Goal: Complete application form

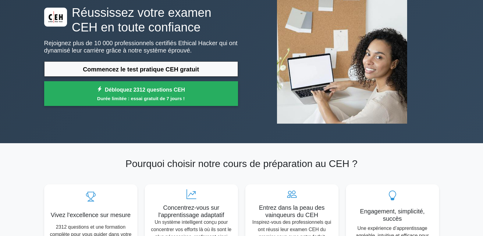
scroll to position [48, 0]
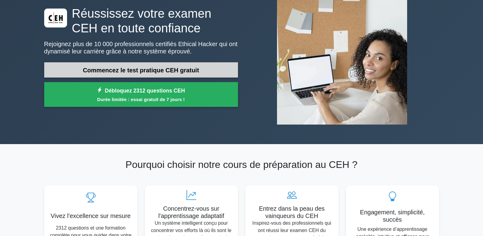
click at [112, 69] on font "Commencez le test pratique CEH gratuit" at bounding box center [141, 70] width 116 height 7
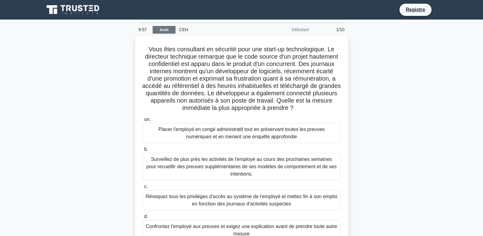
click at [165, 27] on link "Arrêt" at bounding box center [164, 30] width 23 height 8
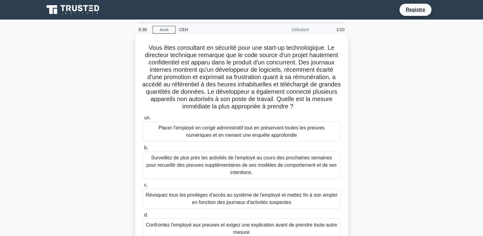
click at [277, 65] on font "Vous êtes consultant en sécurité pour une start-up technologique. Le directeur …" at bounding box center [241, 76] width 199 height 65
click at [241, 139] on font "Placer l'employé en congé administratif tout en préservant toutes les preuves n…" at bounding box center [242, 131] width 192 height 15
click at [143, 120] on input "un. Placer l'employé en congé administratif tout en préservant toutes les preuv…" at bounding box center [143, 118] width 0 height 4
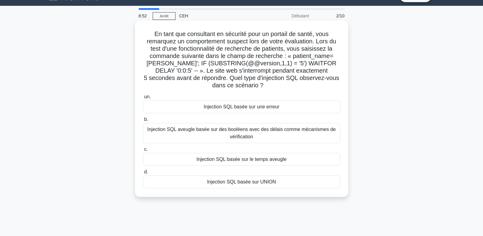
scroll to position [24, 0]
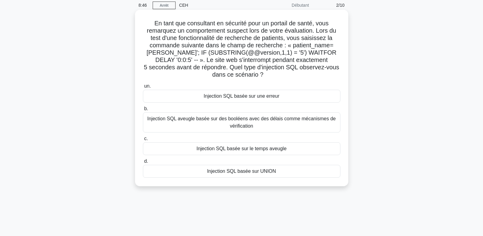
click at [230, 123] on font "Injection SQL aveugle basée sur des booléens avec des délais comme mécanismes d…" at bounding box center [241, 122] width 188 height 12
click at [143, 111] on input "b. Injection SQL aveugle basée sur des booléens avec des délais comme mécanisme…" at bounding box center [143, 109] width 0 height 4
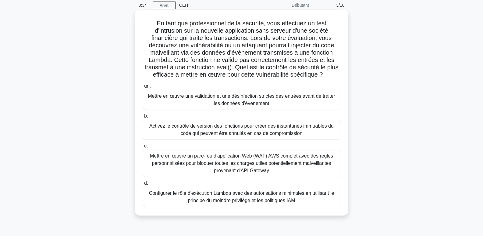
click at [226, 169] on font "Mettre en œuvre un pare-feu d'application Web (WAF) AWS complet avec des règles…" at bounding box center [241, 163] width 183 height 20
click at [143, 148] on input "c. Mettre en œuvre un pare-feu d'application Web (WAF) AWS complet avec des règ…" at bounding box center [143, 146] width 0 height 4
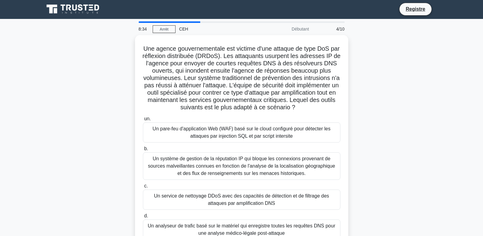
scroll to position [0, 0]
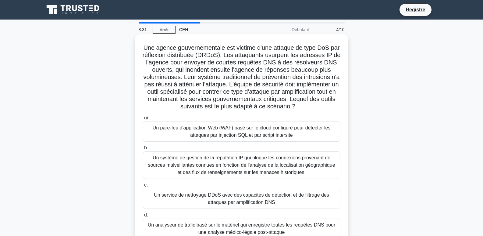
click at [218, 230] on font "Un analyseur de trafic basé sur le matériel qui enregistre toutes les requêtes …" at bounding box center [241, 228] width 187 height 12
click at [143, 217] on input "d. Un analyseur de trafic basé sur le matériel qui enregistre toutes les requêt…" at bounding box center [143, 215] width 0 height 4
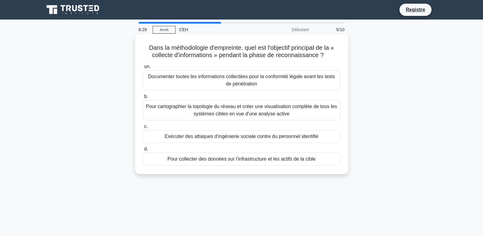
click at [211, 136] on font "Exécuter des attaques d'ingénierie sociale contre du personnel identifié" at bounding box center [242, 135] width 154 height 5
click at [143, 128] on input "c. Exécuter des attaques d'ingénierie sociale contre du personnel identifié" at bounding box center [143, 126] width 0 height 4
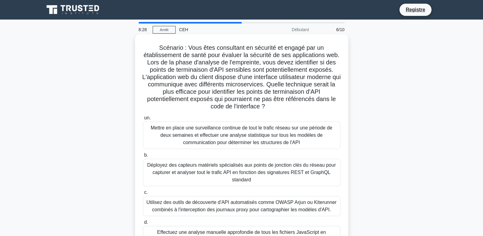
click at [214, 137] on font "Mettre en place une surveillance continue de tout le trafic réseau sur une péri…" at bounding box center [242, 135] width 182 height 20
click at [143, 120] on input "un. Mettre en place une surveillance continue de tout le trafic réseau sur une …" at bounding box center [143, 118] width 0 height 4
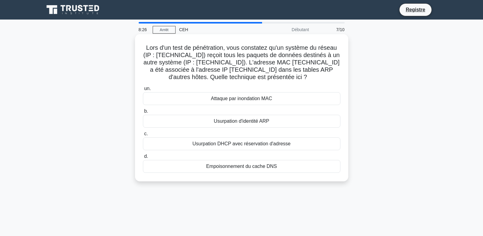
click at [216, 145] on font "Usurpation DHCP avec réservation d'adresse" at bounding box center [241, 143] width 98 height 5
click at [143, 136] on input "c. Usurpation DHCP avec réservation d'adresse" at bounding box center [143, 134] width 0 height 4
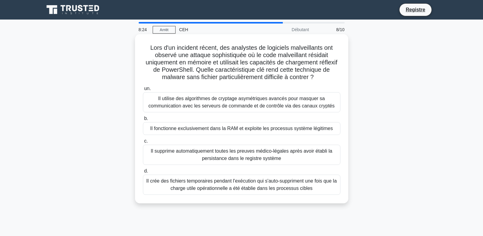
click at [221, 192] on font "Il crée des fichiers temporaires pendant l'exécution qui s'auto-suppriment une …" at bounding box center [242, 184] width 192 height 15
click at [143, 173] on input "d. Il crée des fichiers temporaires pendant l'exécution qui s'auto-suppriment u…" at bounding box center [143, 171] width 0 height 4
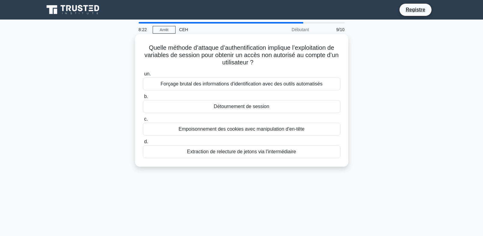
click at [224, 83] on font "Forçage brutal des informations d'identification avec des outils automatisés" at bounding box center [242, 83] width 162 height 5
click at [143, 76] on input "un. Forçage brutal des informations d'identification avec des outils automatisés" at bounding box center [143, 74] width 0 height 4
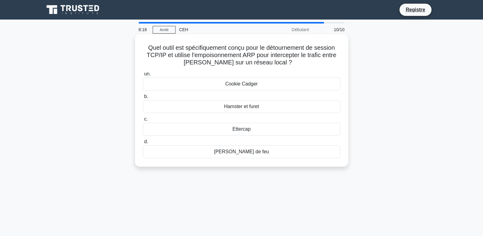
click at [235, 126] on font "Ettercap" at bounding box center [242, 128] width 18 height 5
click at [143, 121] on input "c. Ettercap" at bounding box center [143, 119] width 0 height 4
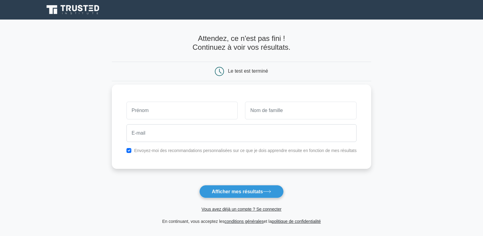
type input "L"
type input "ALAEDDINE"
click at [256, 104] on input "text" at bounding box center [301, 110] width 112 height 18
type input "LAKHDISSI"
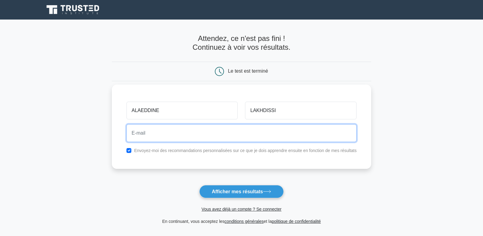
click at [239, 133] on input "email" at bounding box center [241, 133] width 230 height 18
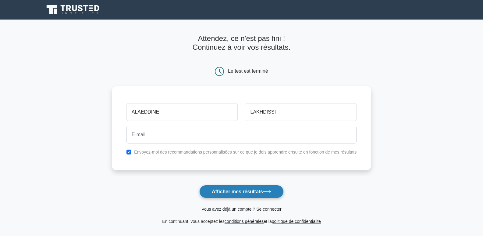
click at [245, 193] on font "Afficher mes résultats" at bounding box center [237, 191] width 51 height 5
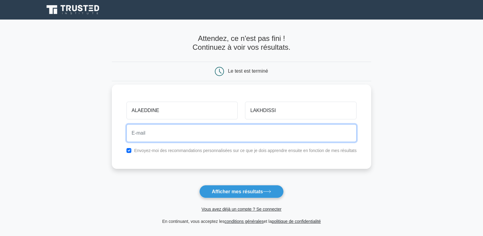
click at [223, 133] on input "email" at bounding box center [241, 133] width 230 height 18
type input "T"
paste input "@"
paste input "."
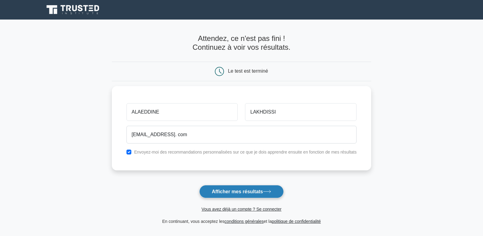
click at [230, 188] on button "Afficher mes résultats" at bounding box center [241, 191] width 84 height 13
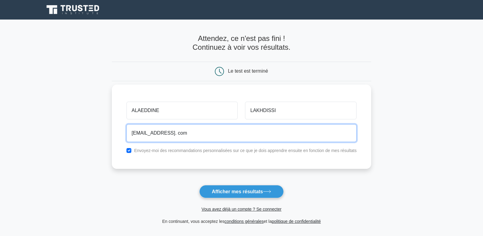
click at [205, 132] on input "tahaoute@gmail. com" at bounding box center [241, 133] width 230 height 18
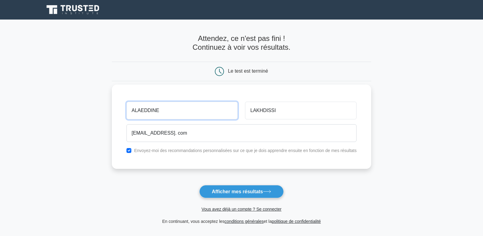
click at [186, 114] on input "ALAEDDINE" at bounding box center [182, 110] width 112 height 18
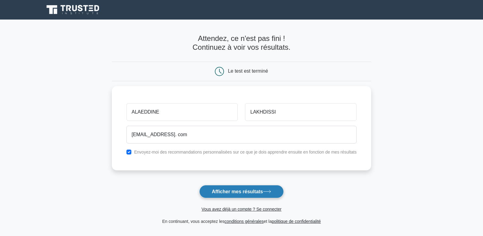
click at [229, 192] on font "Afficher mes résultats" at bounding box center [237, 191] width 51 height 5
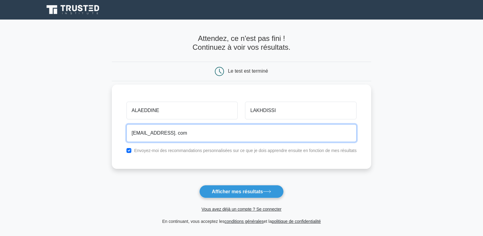
click at [198, 137] on input "tahaoute@gmail. com" at bounding box center [241, 133] width 230 height 18
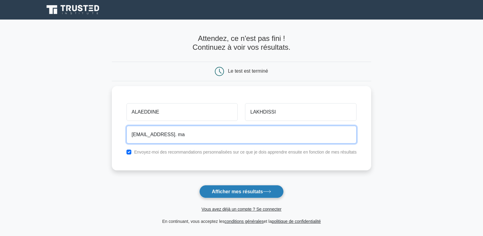
type input "tahaoute@gmail. ma"
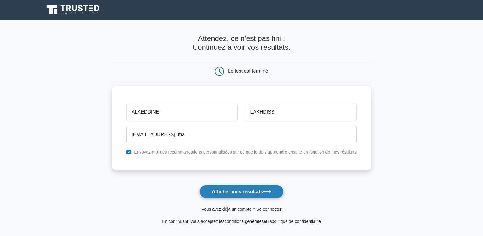
click at [254, 189] on font "Afficher mes résultats" at bounding box center [237, 191] width 51 height 5
